Goal: Transaction & Acquisition: Subscribe to service/newsletter

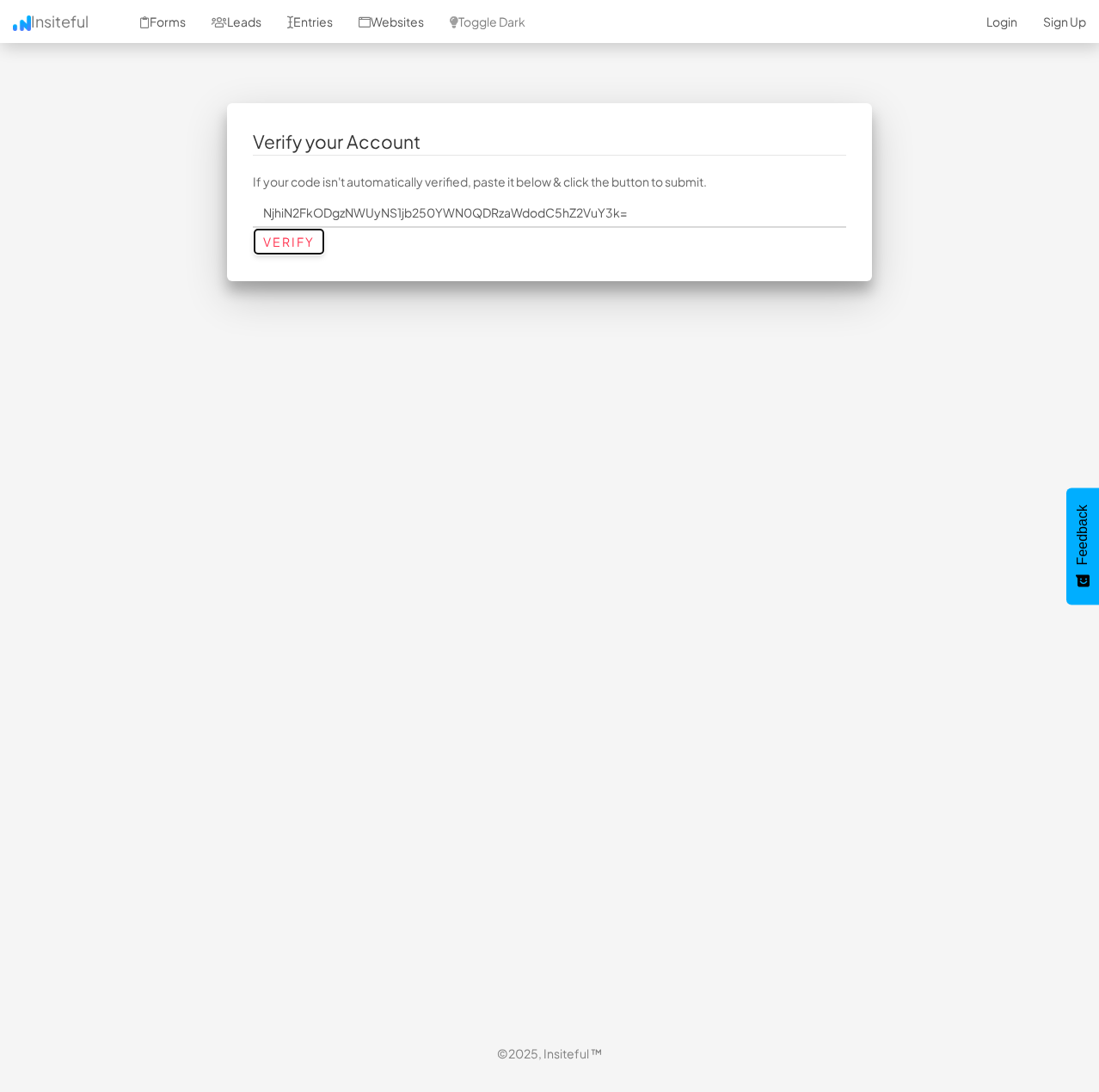
click at [314, 244] on input "Verify" at bounding box center [289, 241] width 72 height 28
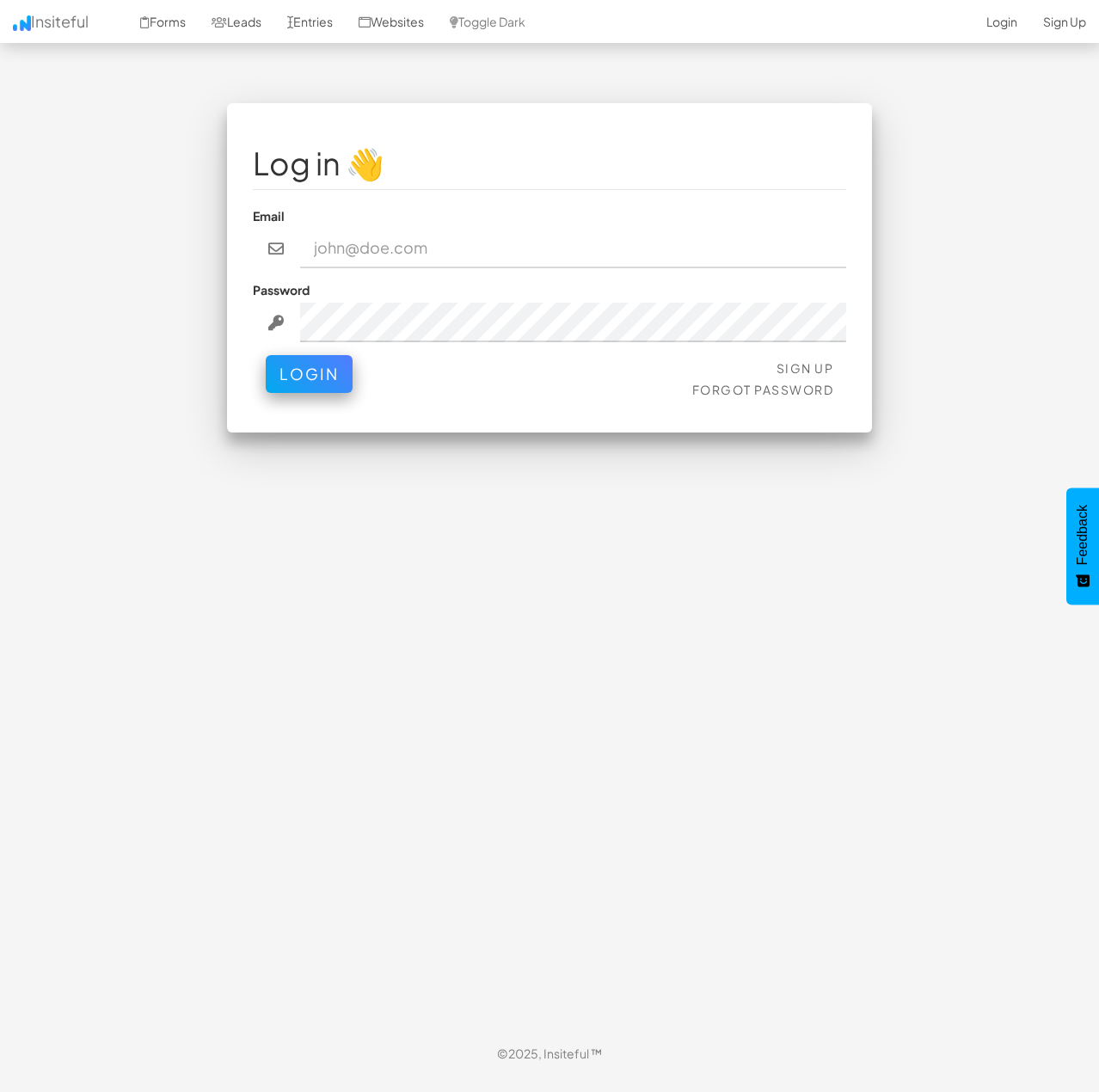
click at [0, 1075] on nordpass-portal at bounding box center [0, 1075] width 0 height 0
type input "contact@4sight.agency"
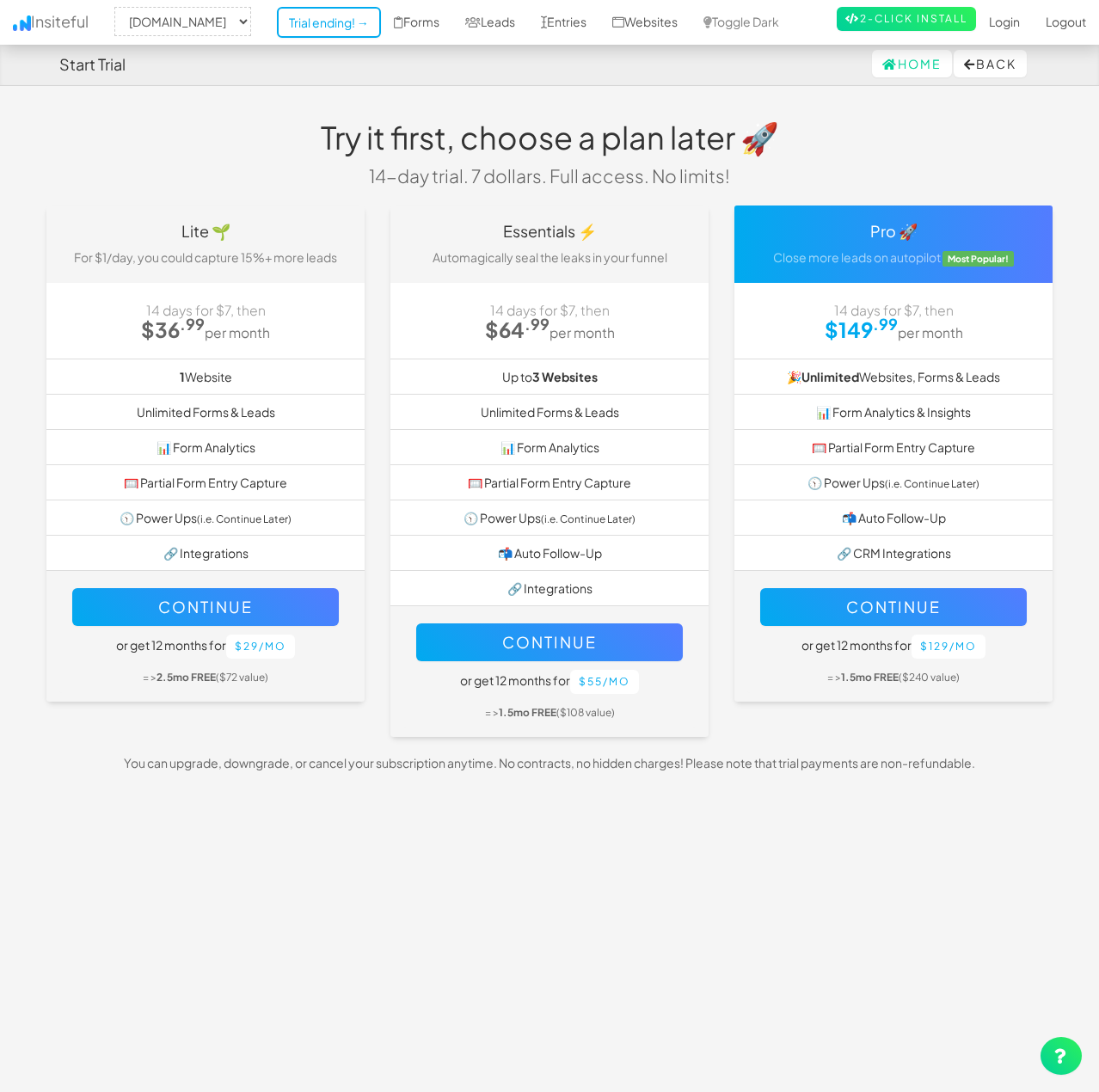
select select "2431"
click at [313, 363] on li "1 Website" at bounding box center [205, 377] width 318 height 37
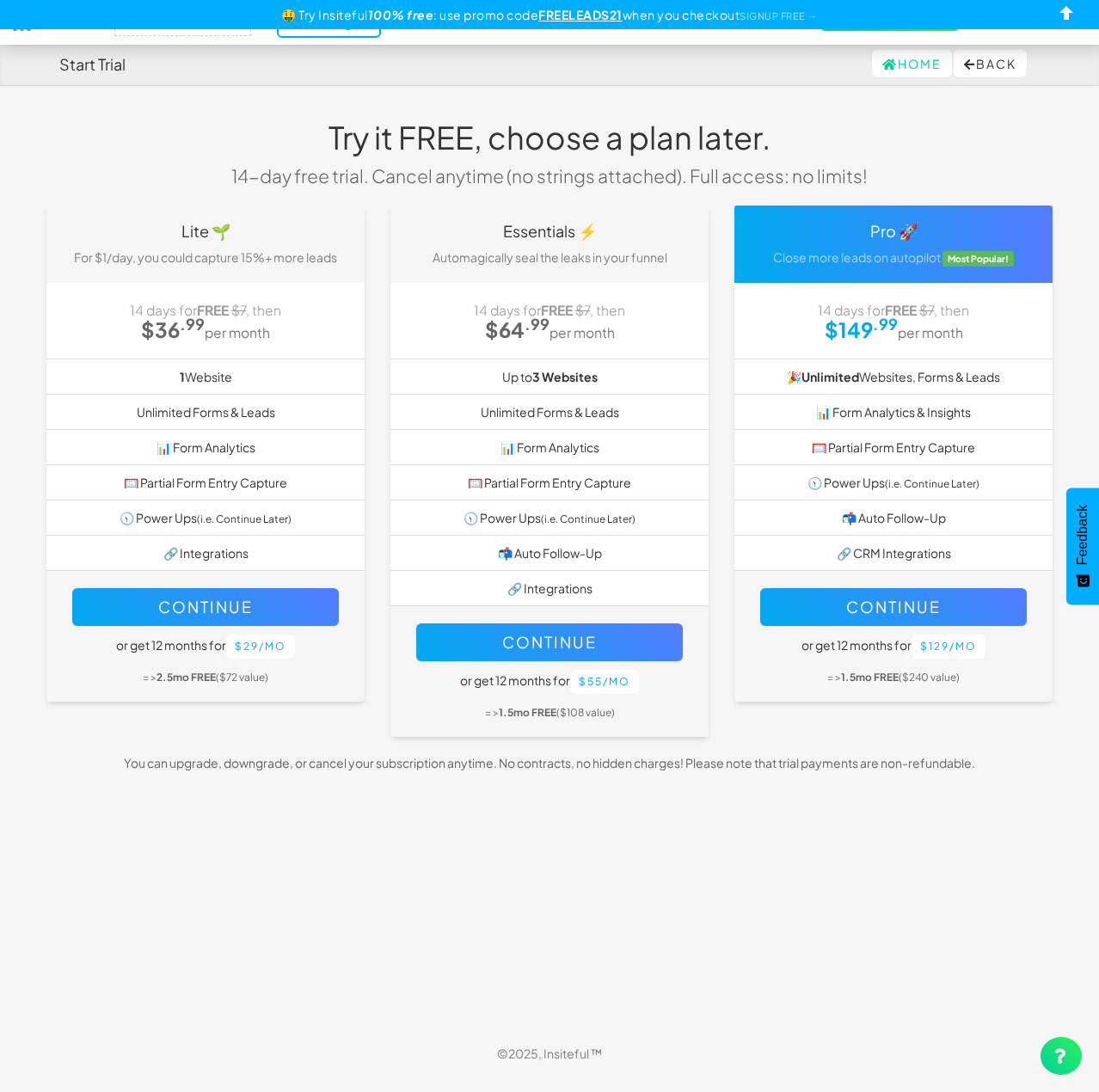
click at [615, 530] on li "🕥 Power Ups (i.e. Continue Later)" at bounding box center [549, 517] width 318 height 37
click at [607, 626] on button "Continue" at bounding box center [549, 642] width 266 height 37
select select "2431"
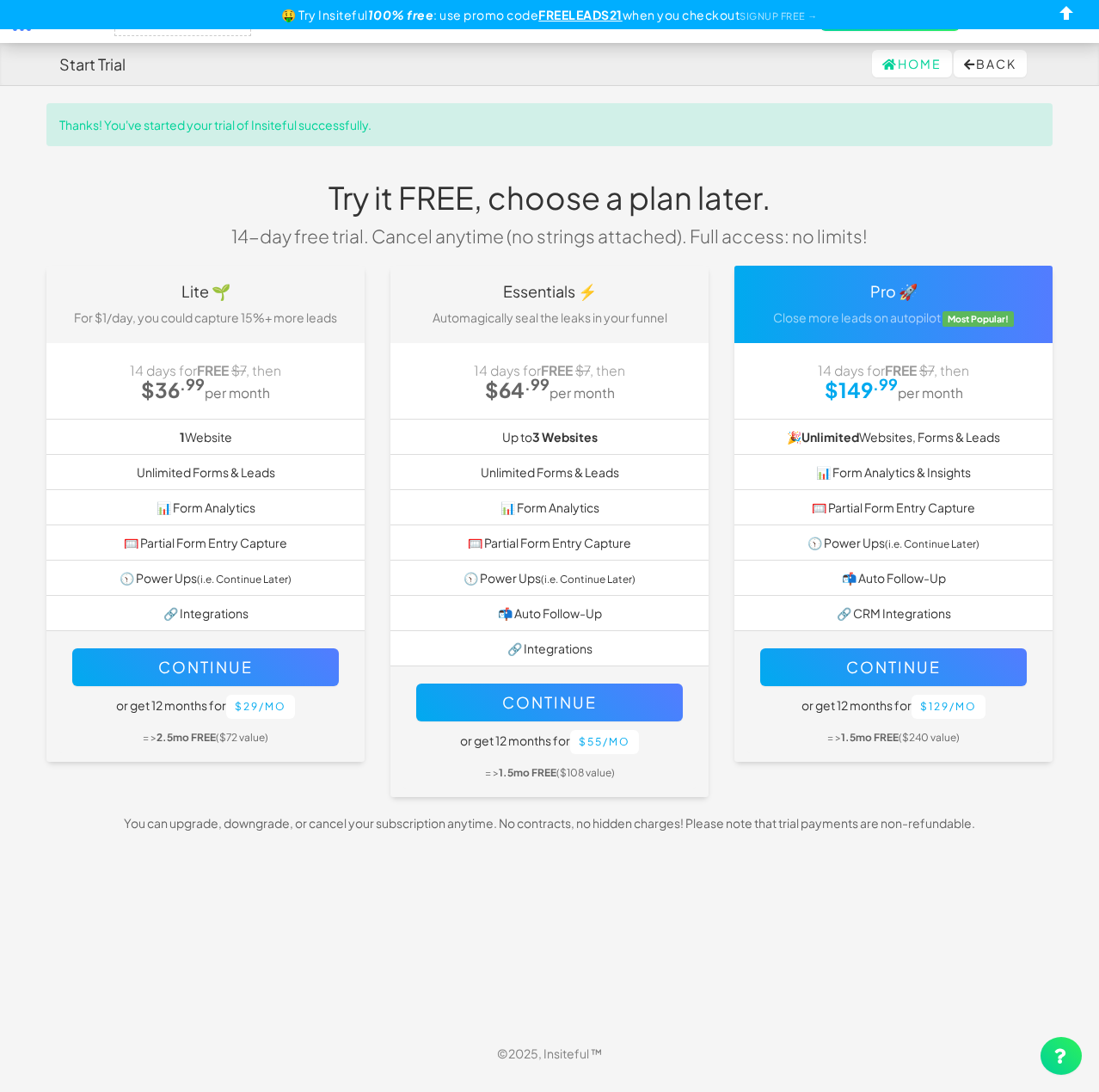
select select "2431"
click at [582, 19] on u "FREELEADS21" at bounding box center [580, 14] width 85 height 15
click at [601, 134] on div "Thanks! You've started your trial of Insiteful successfully." at bounding box center [550, 125] width 1006 height 43
click at [902, 70] on link "Home" at bounding box center [912, 63] width 80 height 28
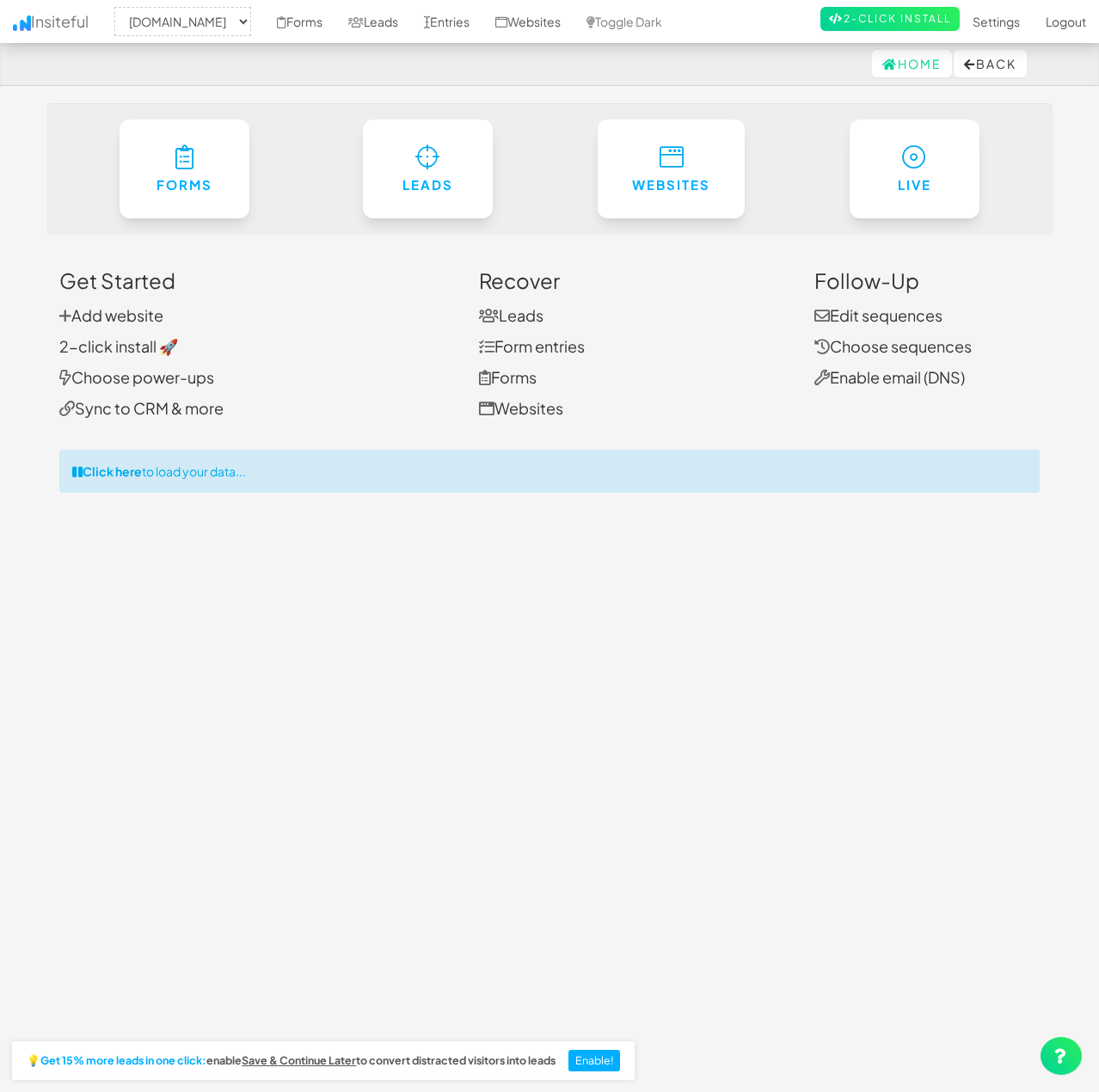
select select "2431"
click at [836, 12] on link "2-Click Install" at bounding box center [890, 19] width 139 height 24
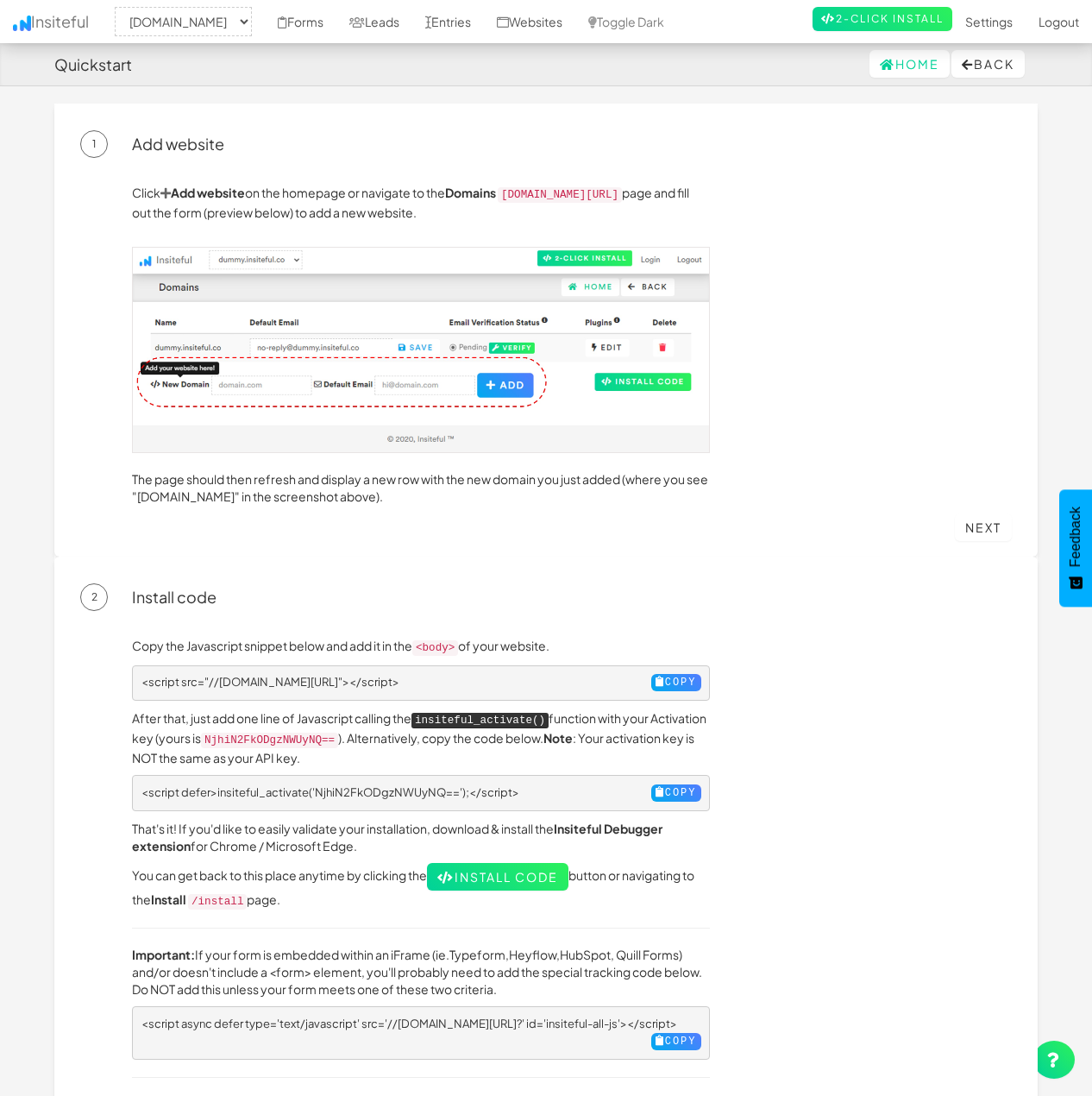
select select "2431"
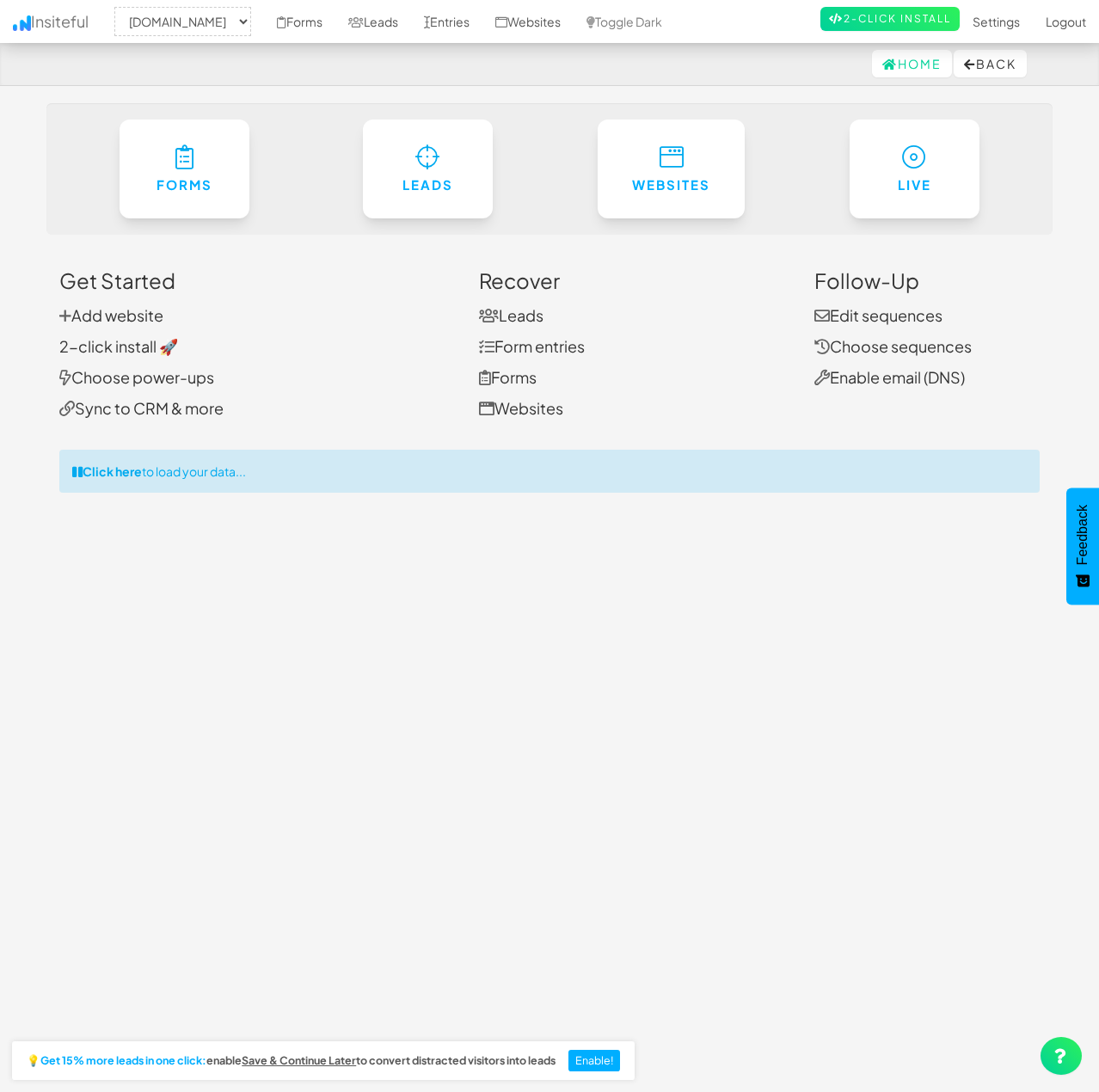
select select "2431"
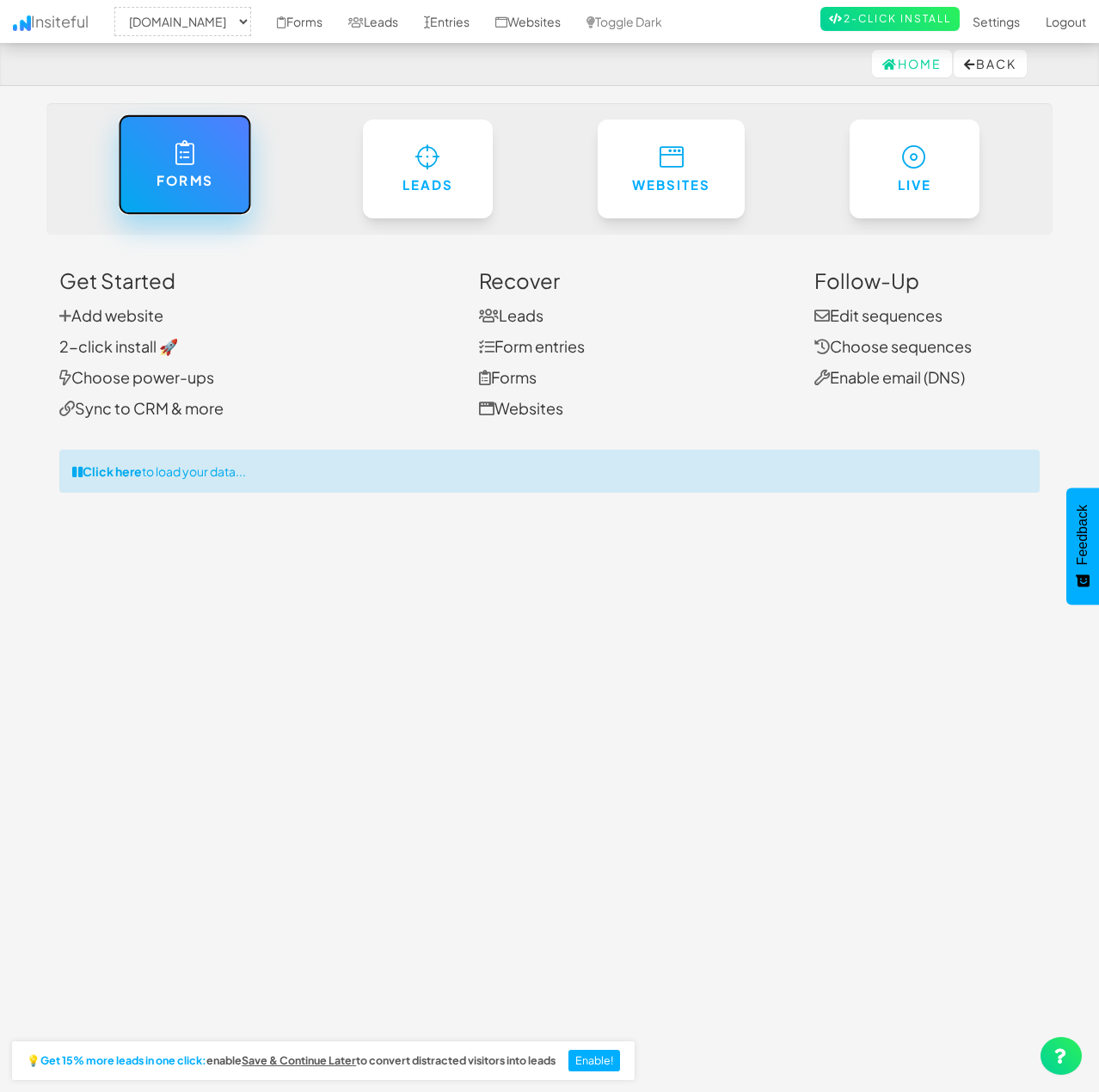
click at [239, 192] on link "Forms" at bounding box center [184, 164] width 134 height 101
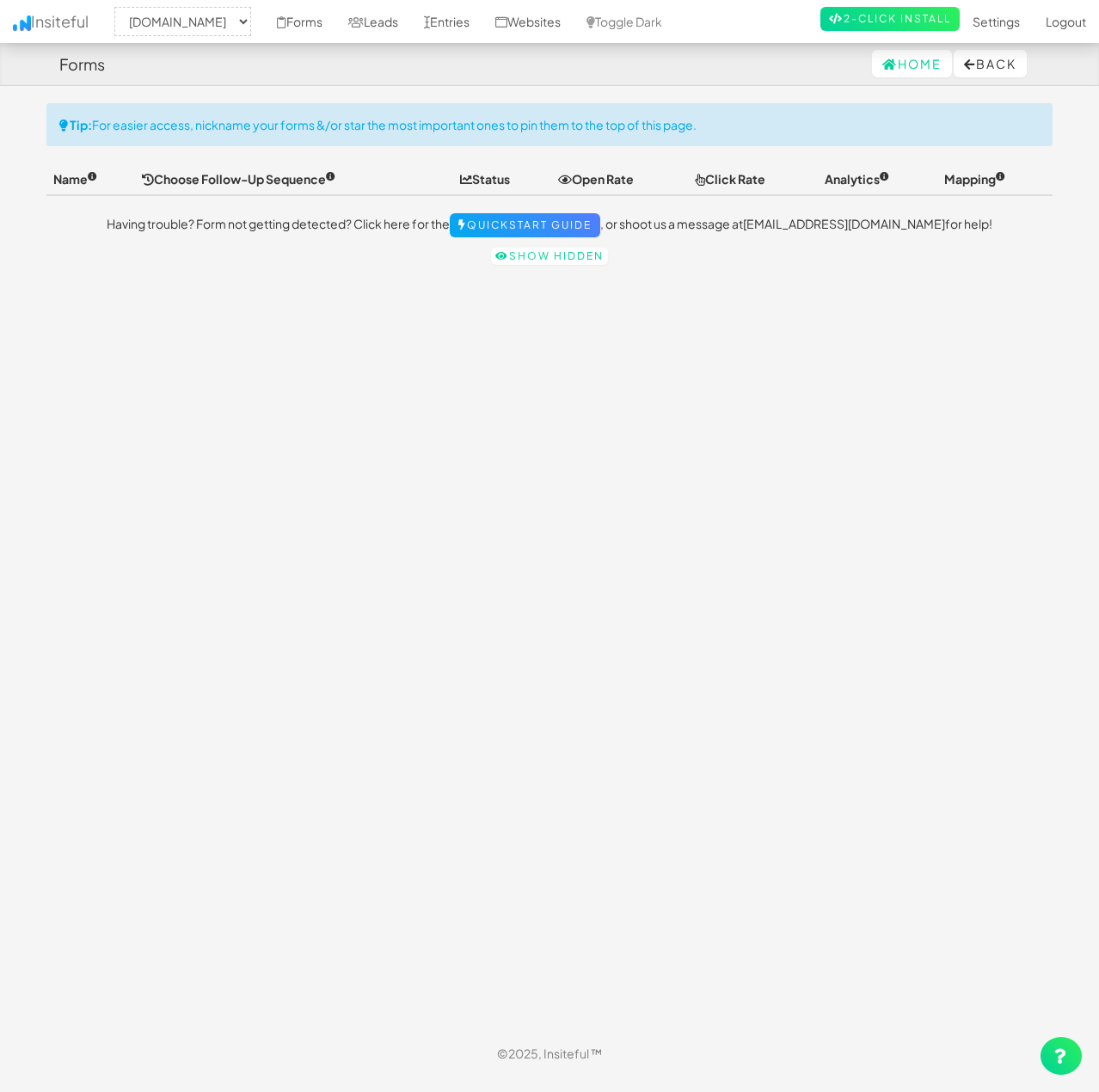
select select "2431"
click at [562, 232] on link "Quickstart Guide" at bounding box center [525, 224] width 151 height 24
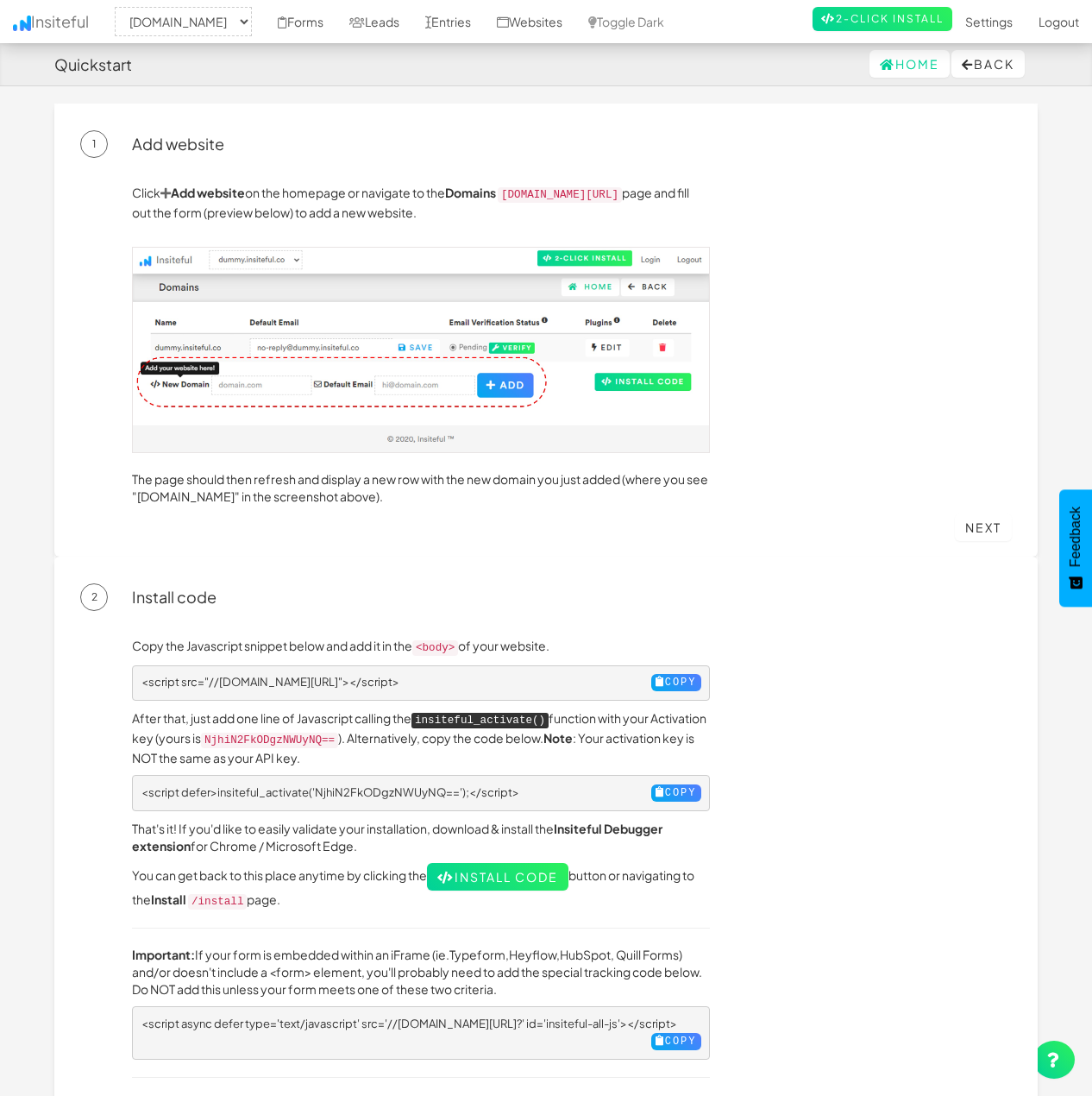
select select "2431"
drag, startPoint x: 394, startPoint y: 308, endPoint x: 387, endPoint y: 296, distance: 13.9
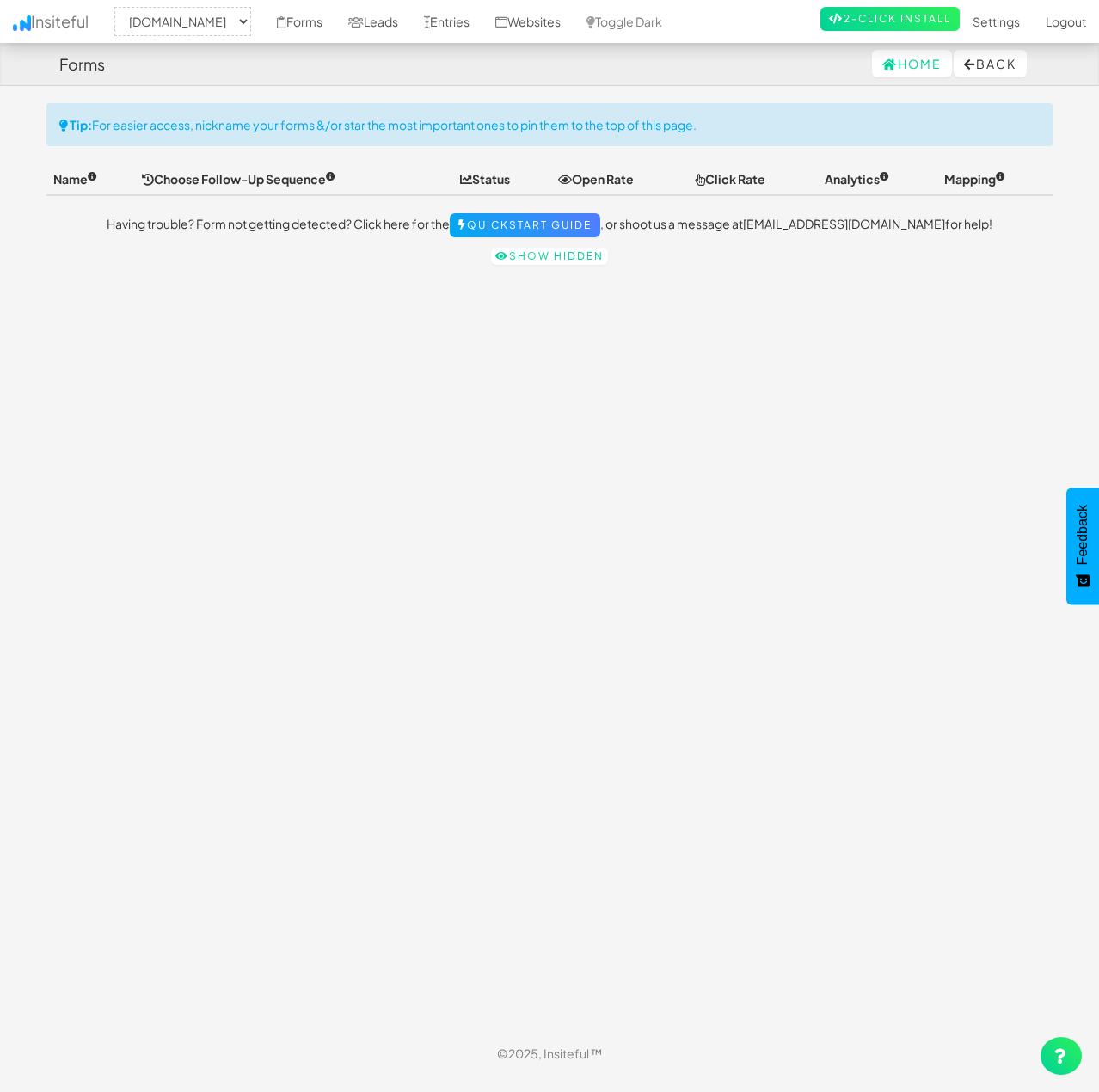
select select "2431"
click at [237, 23] on select "-- None -- [DOMAIN_NAME]" at bounding box center [183, 21] width 137 height 29
click at [206, 22] on select "-- None -- [DOMAIN_NAME]" at bounding box center [183, 21] width 137 height 29
select select
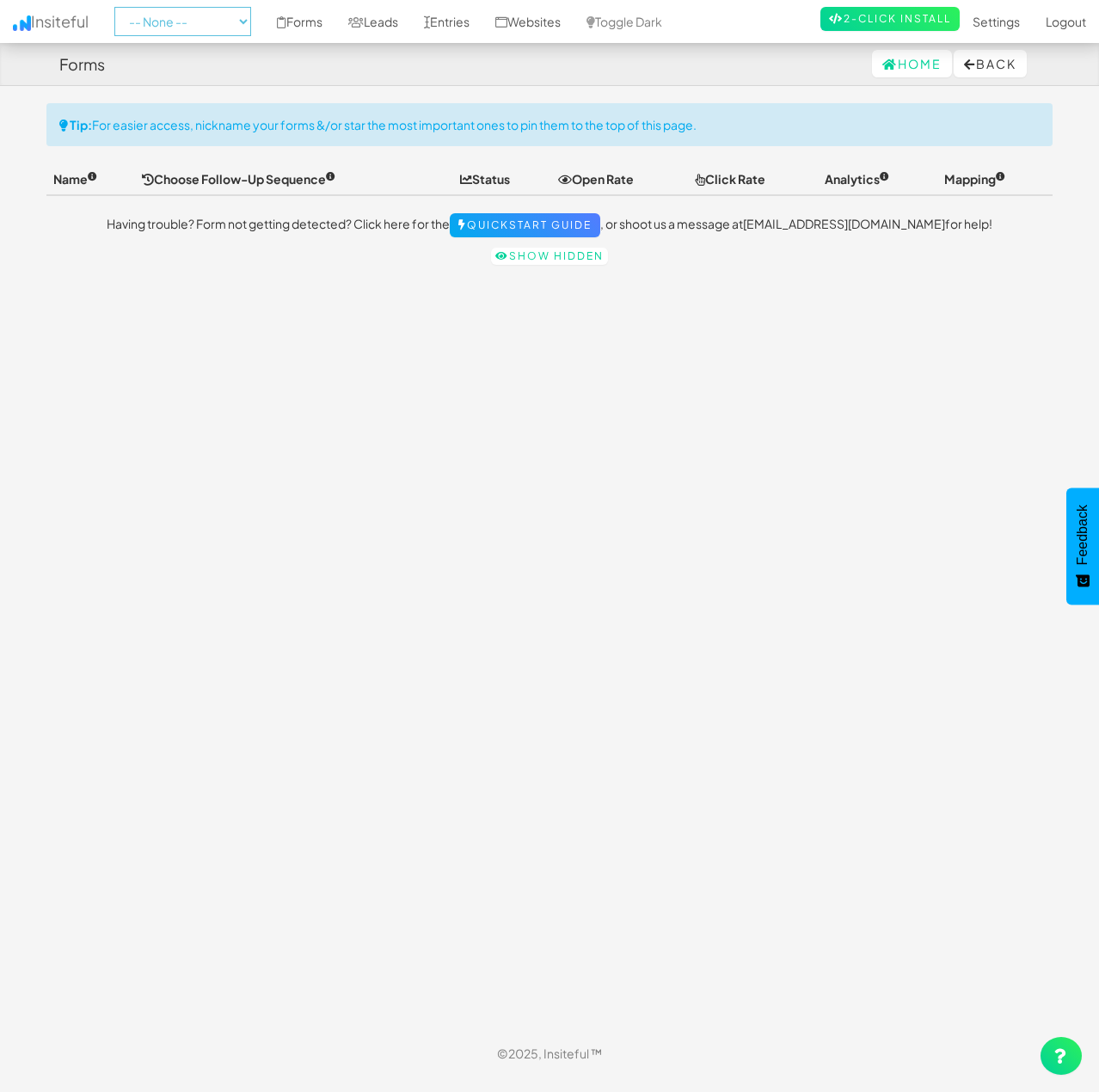
click at [119, 7] on select "-- None -- [DOMAIN_NAME]" at bounding box center [183, 21] width 137 height 29
select select "2431"
click at [204, 24] on select "-- None -- [DOMAIN_NAME]" at bounding box center [183, 21] width 137 height 29
click at [119, 7] on select "-- None -- www.4sight.agency" at bounding box center [183, 21] width 137 height 29
click at [322, 25] on link "Forms" at bounding box center [299, 21] width 71 height 43
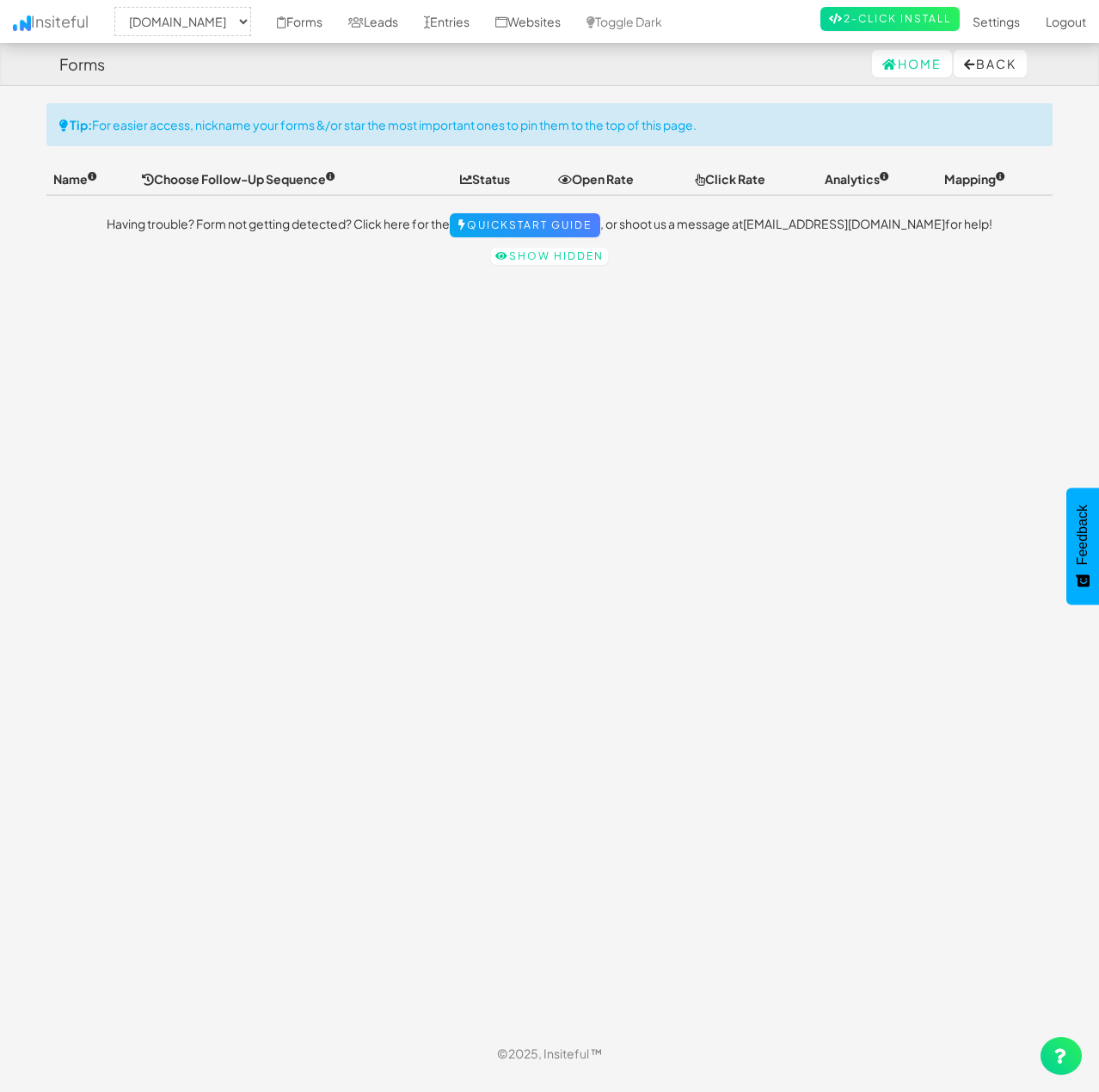
select select "2431"
click at [543, 27] on link "Websites" at bounding box center [528, 21] width 91 height 43
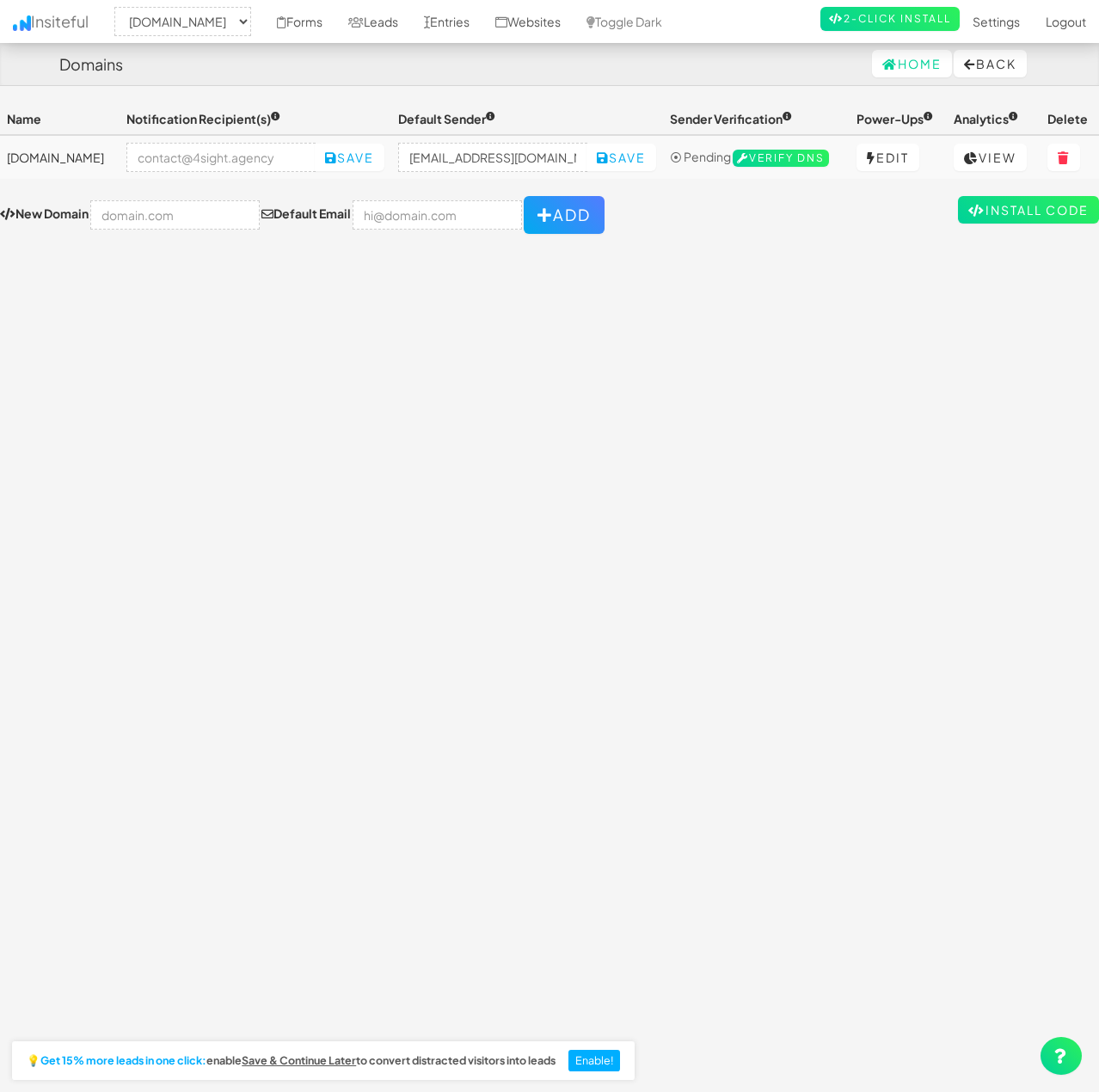
select select "2431"
click at [273, 161] on input "email" at bounding box center [221, 157] width 189 height 29
click at [562, 331] on div "Toggle navigation Insiteful -- None -- www.4sight.agency Forms Leads Entries We…" at bounding box center [550, 567] width 1099 height 929
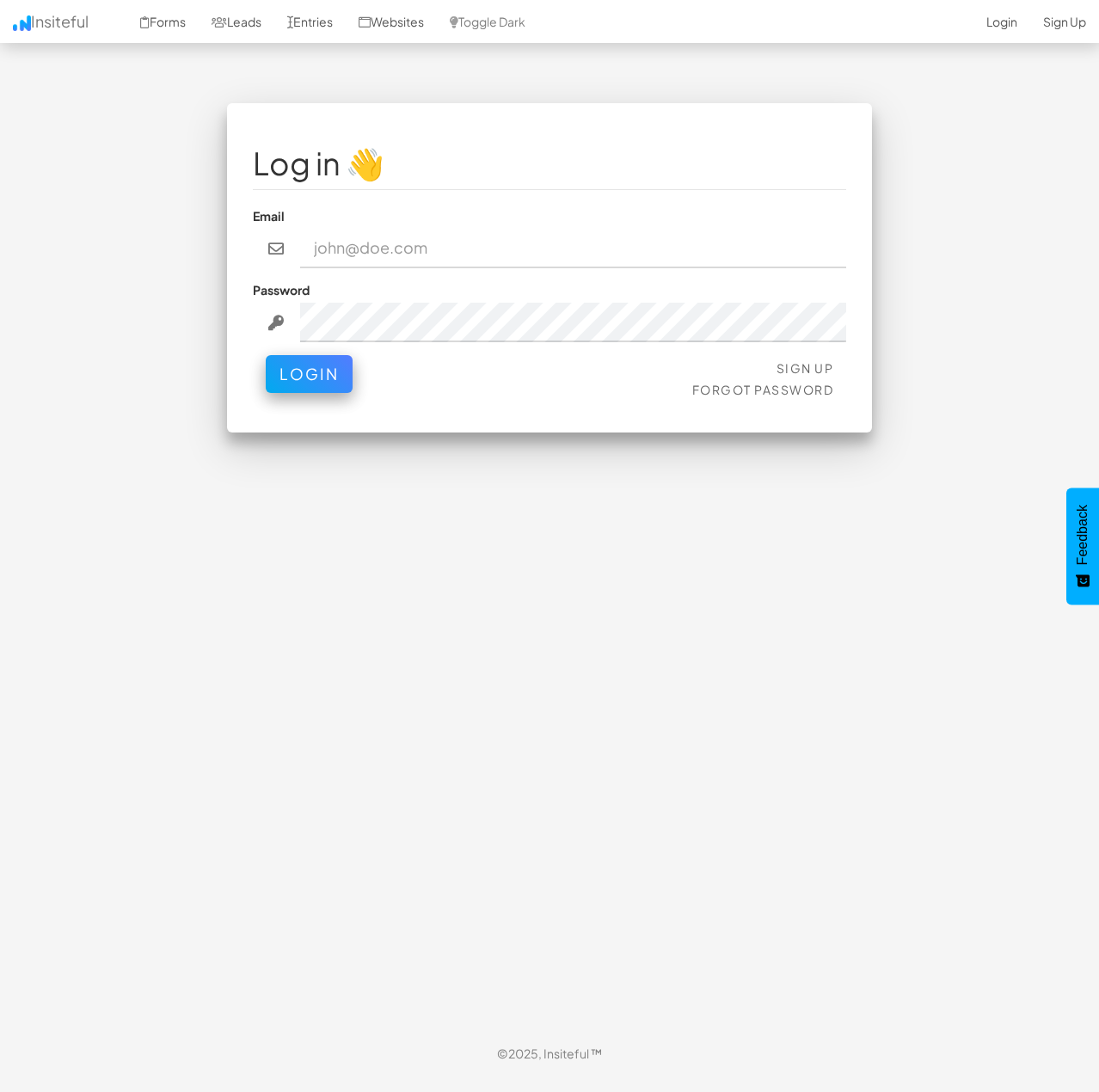
click at [0, 1075] on nordpass-portal at bounding box center [0, 1075] width 0 height 0
type input "contact@4sight.agency"
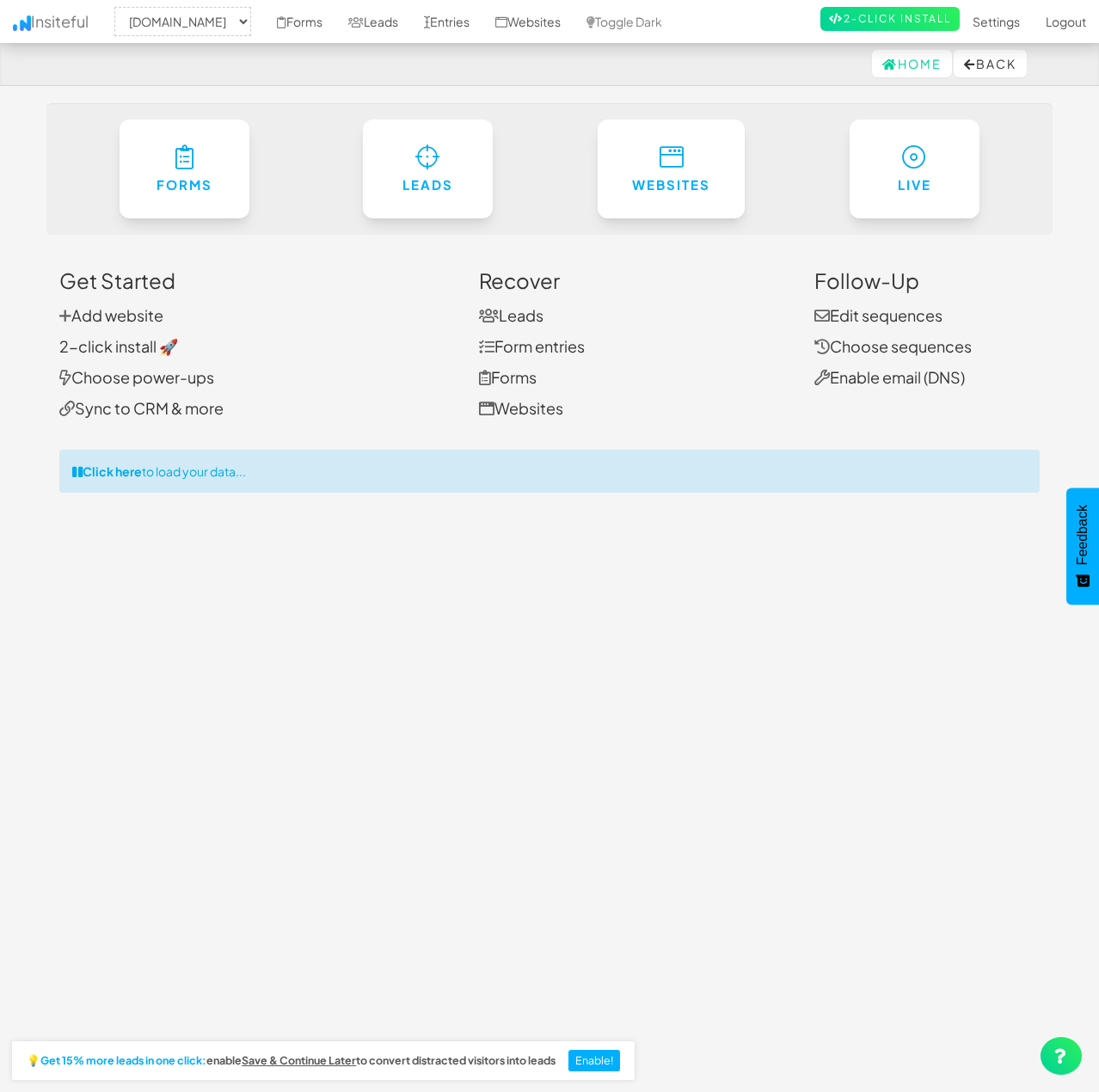
select select "2431"
click at [397, 640] on div "Toggle navigation Insiteful -- None -- [DOMAIN_NAME] Forms Leads Entries Websit…" at bounding box center [550, 567] width 1006 height 929
